Goal: Find specific page/section: Find specific page/section

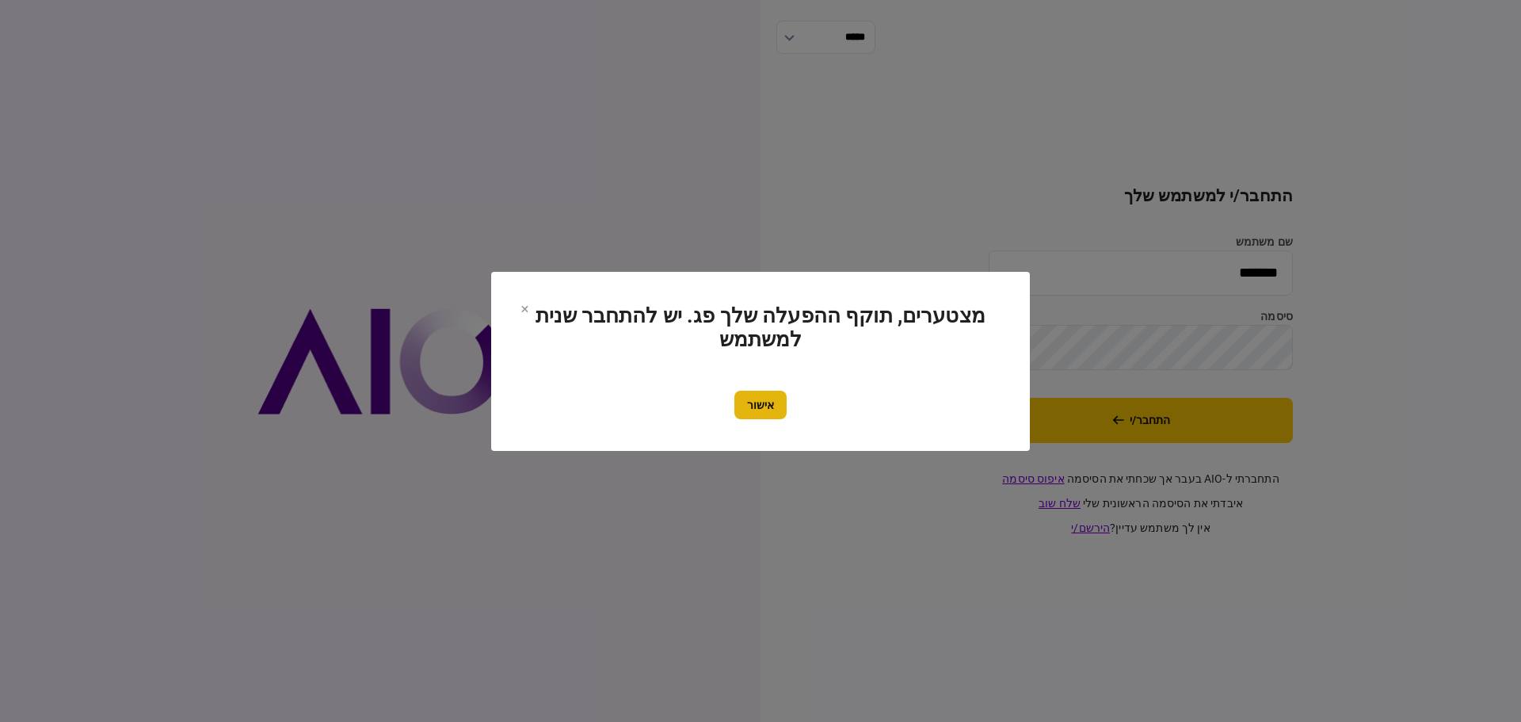
click at [767, 410] on button "אישור" at bounding box center [760, 404] width 52 height 29
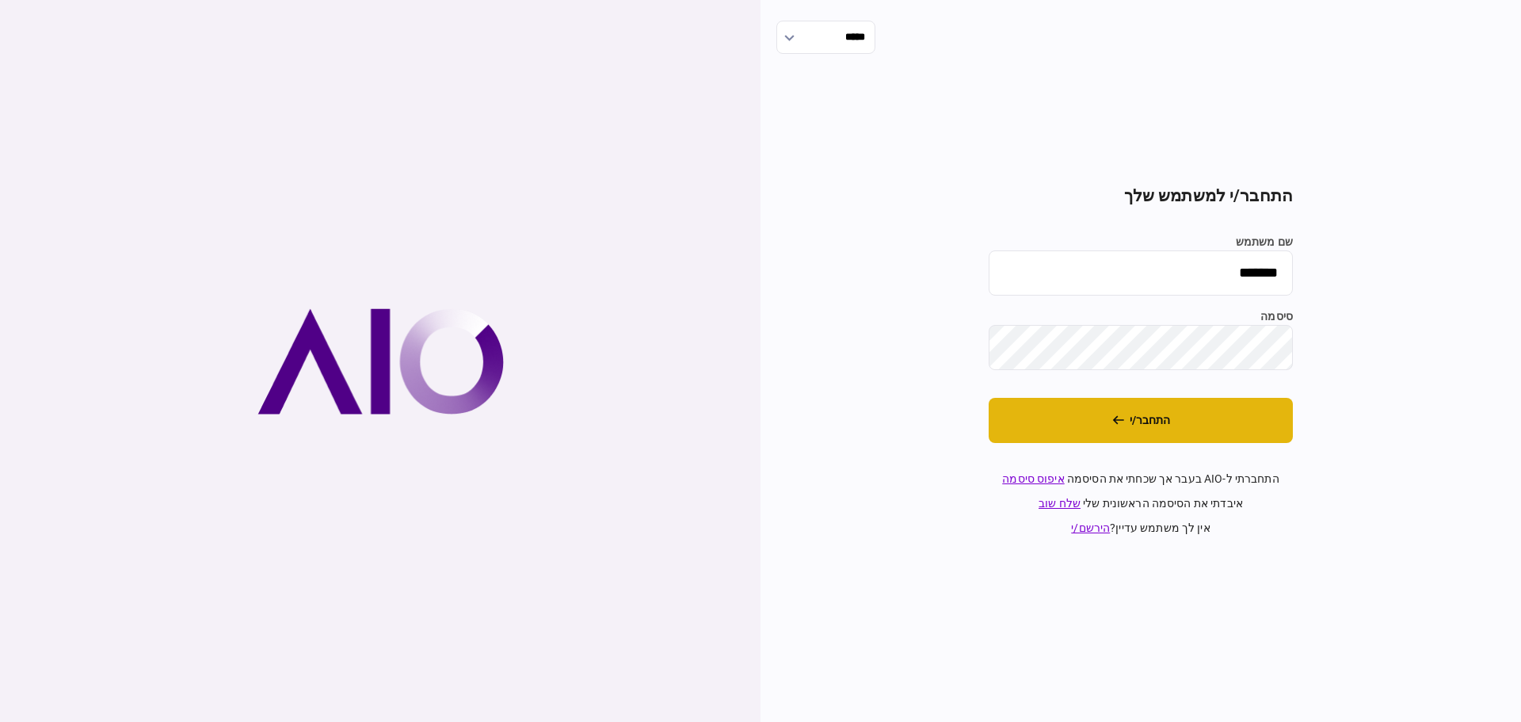
click at [1129, 422] on button "התחבר/י" at bounding box center [1141, 420] width 304 height 45
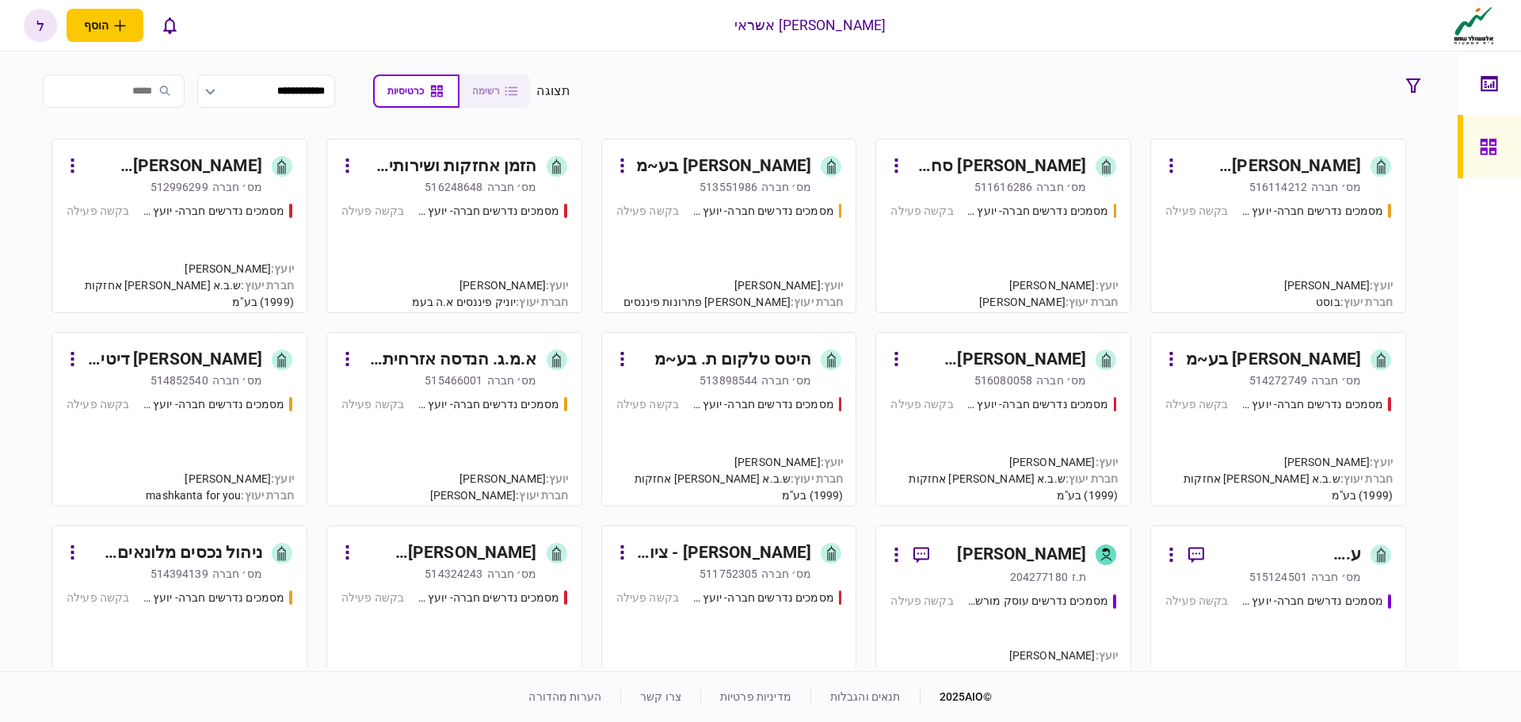
click at [749, 557] on div "[PERSON_NAME] - ציוד לבנין בע~מ" at bounding box center [722, 552] width 177 height 25
click at [753, 402] on div "מסמכים נדרשים חברה- יועץ - תהליך חברה" at bounding box center [762, 404] width 143 height 17
